Goal: Find specific page/section: Find specific page/section

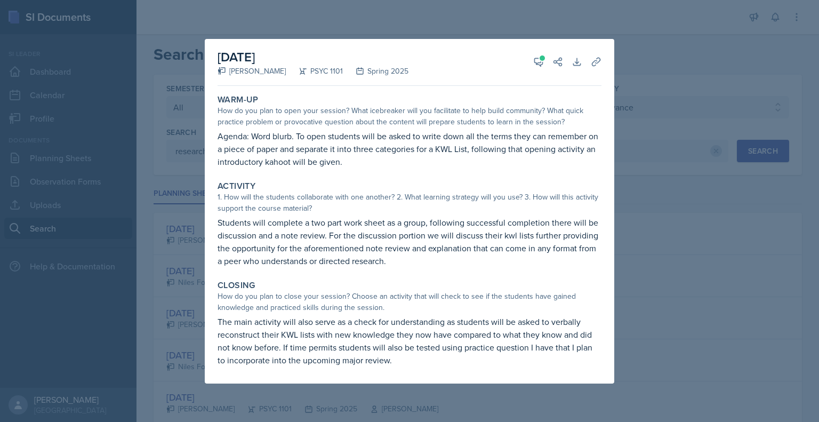
select select "all"
select select "93a945cf-eb40-40a1-82f0-d0905c6d75b7"
select select "1"
click at [584, 27] on div at bounding box center [409, 211] width 819 height 422
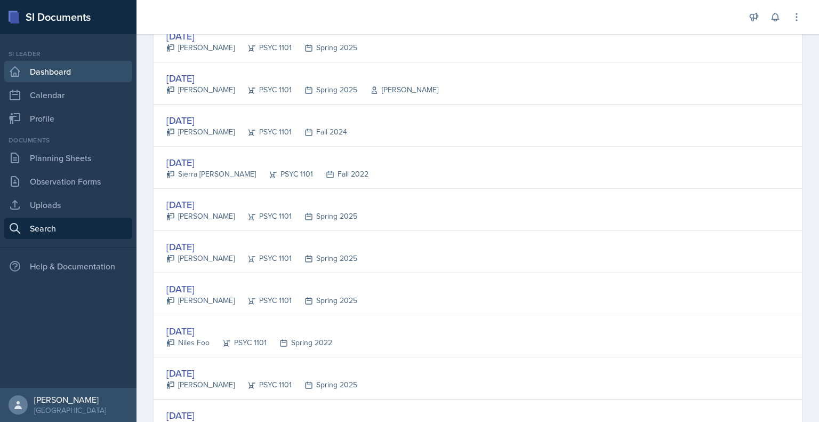
click at [58, 69] on link "Dashboard" at bounding box center [68, 71] width 128 height 21
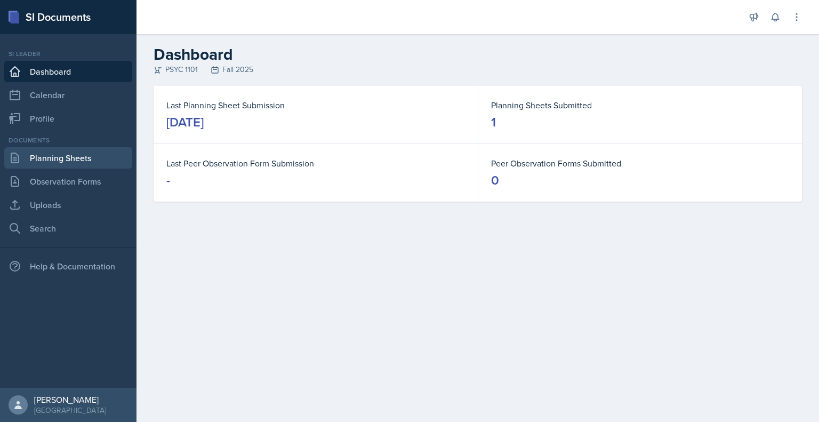
click at [60, 160] on link "Planning Sheets" at bounding box center [68, 157] width 128 height 21
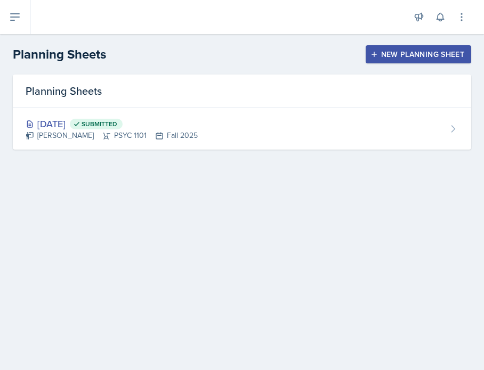
click at [283, 34] on header "Planning Sheets New Planning Sheet" at bounding box center [242, 54] width 484 height 41
